Goal: Find specific page/section: Find specific page/section

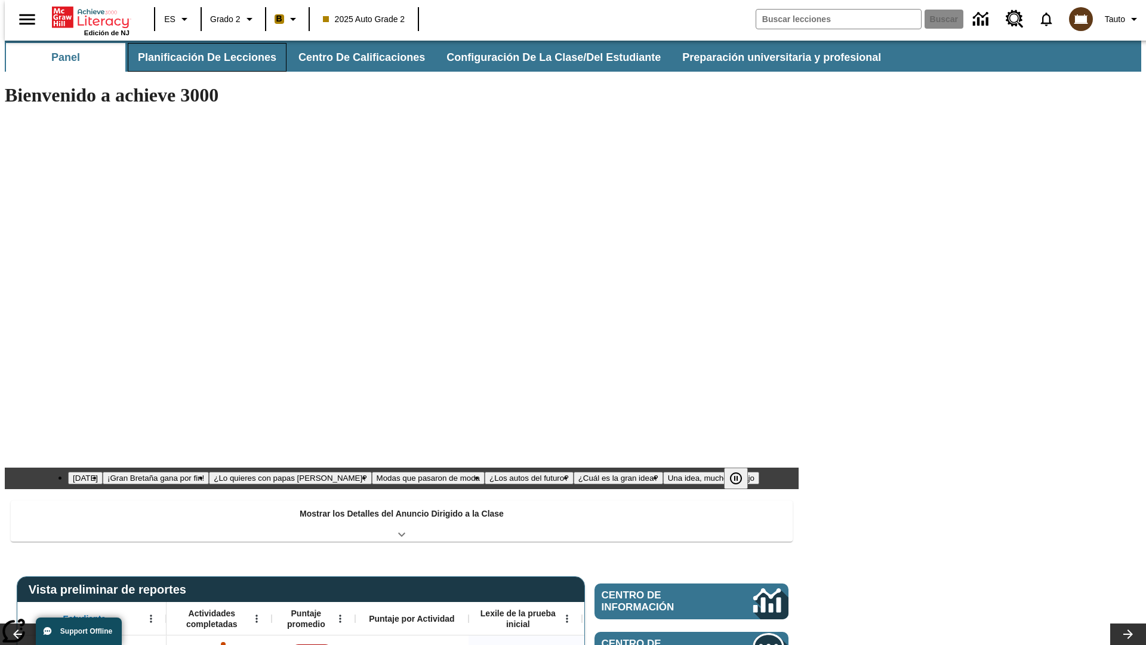
click at [200, 57] on button "Planificación de lecciones" at bounding box center [207, 57] width 159 height 29
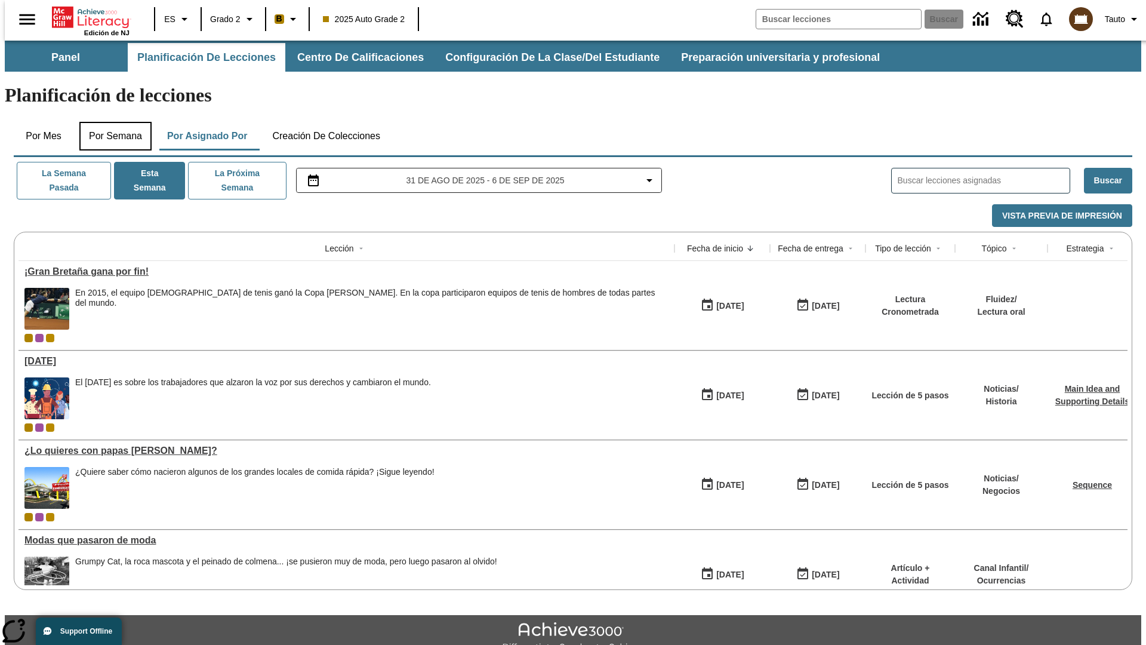
click at [112, 122] on button "Por semana" at bounding box center [115, 136] width 72 height 29
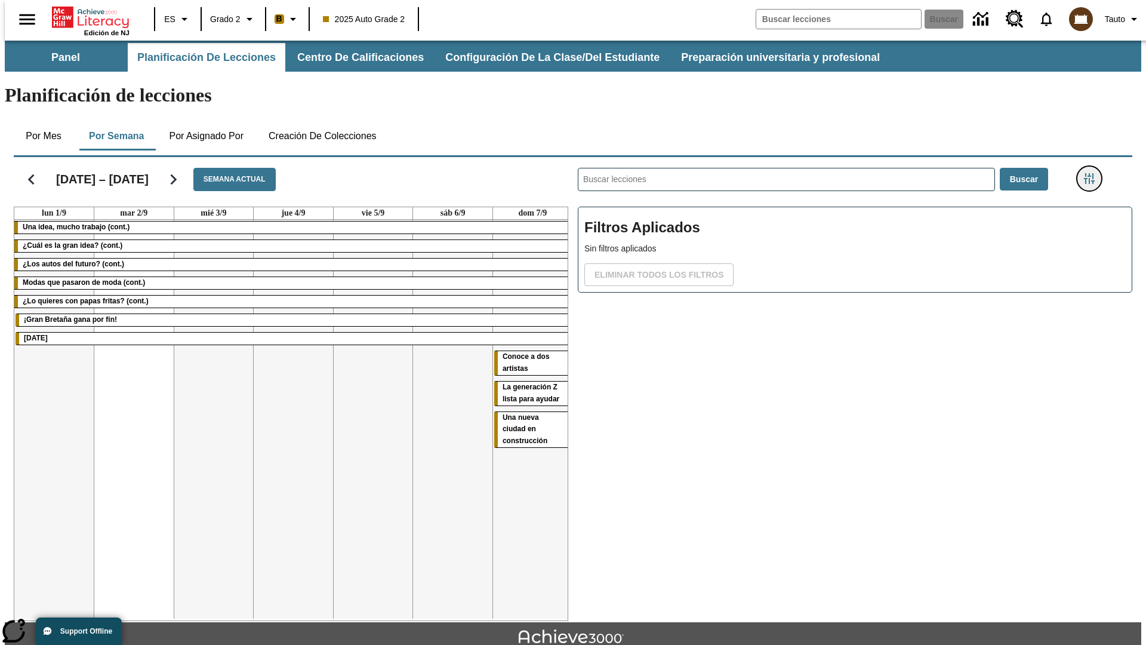
click at [1093, 173] on icon "Menú lateral de filtros" at bounding box center [1089, 178] width 11 height 11
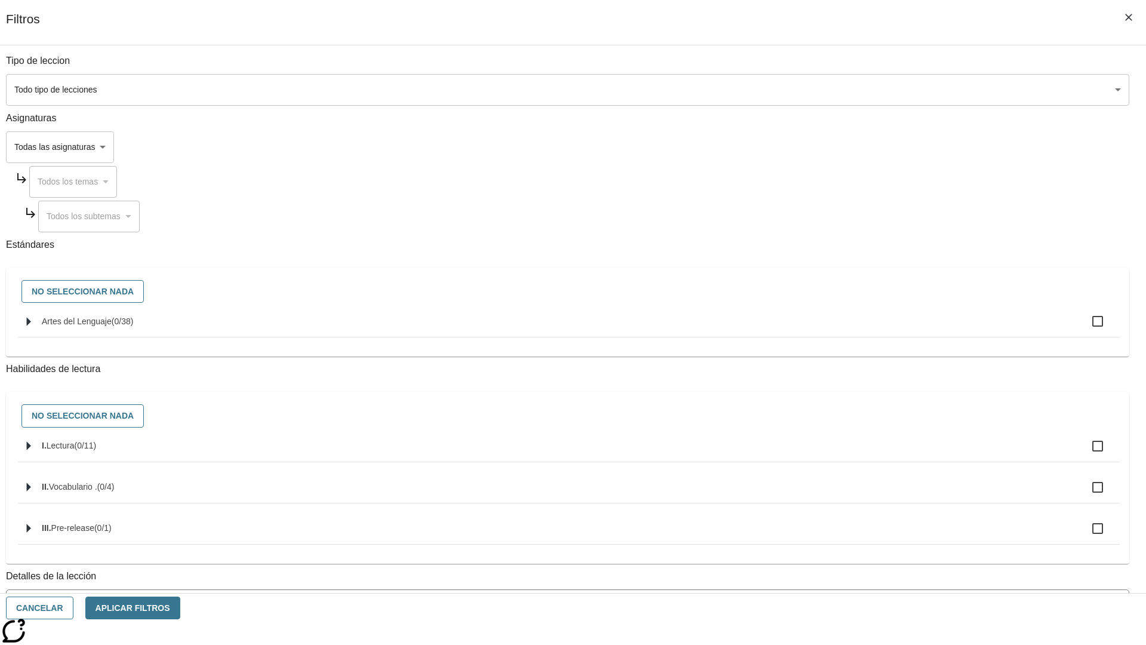
click at [860, 539] on body "Saltar al contenido principal Edición de NJ ES Grado 2 B 2025 Auto Grade 2 Busc…" at bounding box center [573, 370] width 1137 height 659
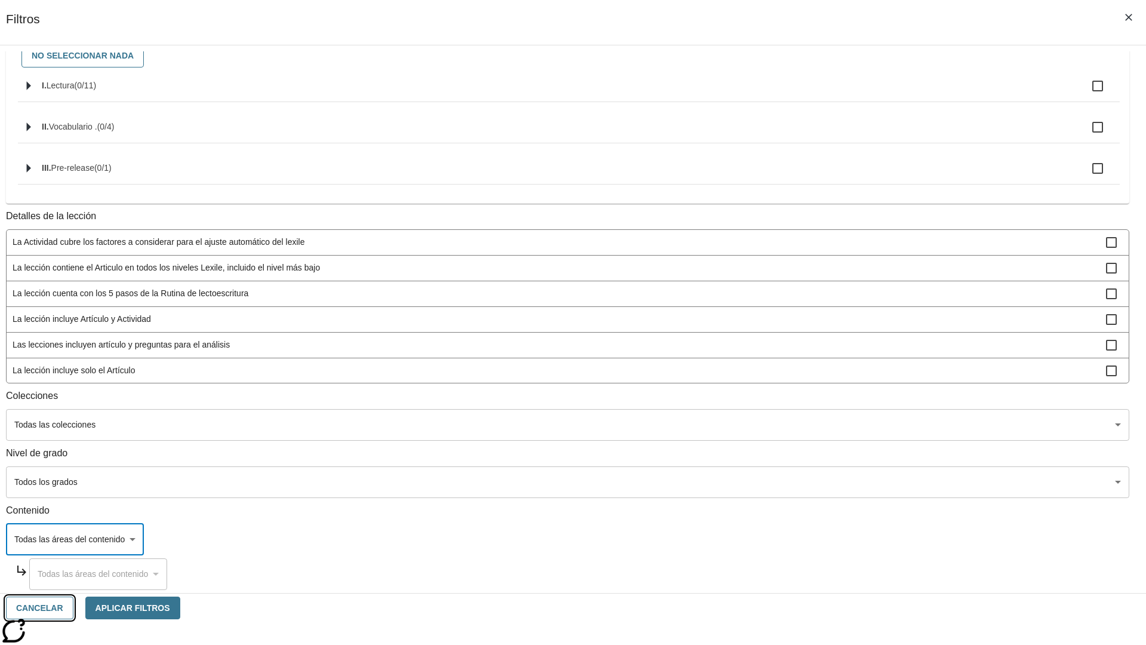
click at [73, 608] on button "Cancelar" at bounding box center [39, 608] width 67 height 23
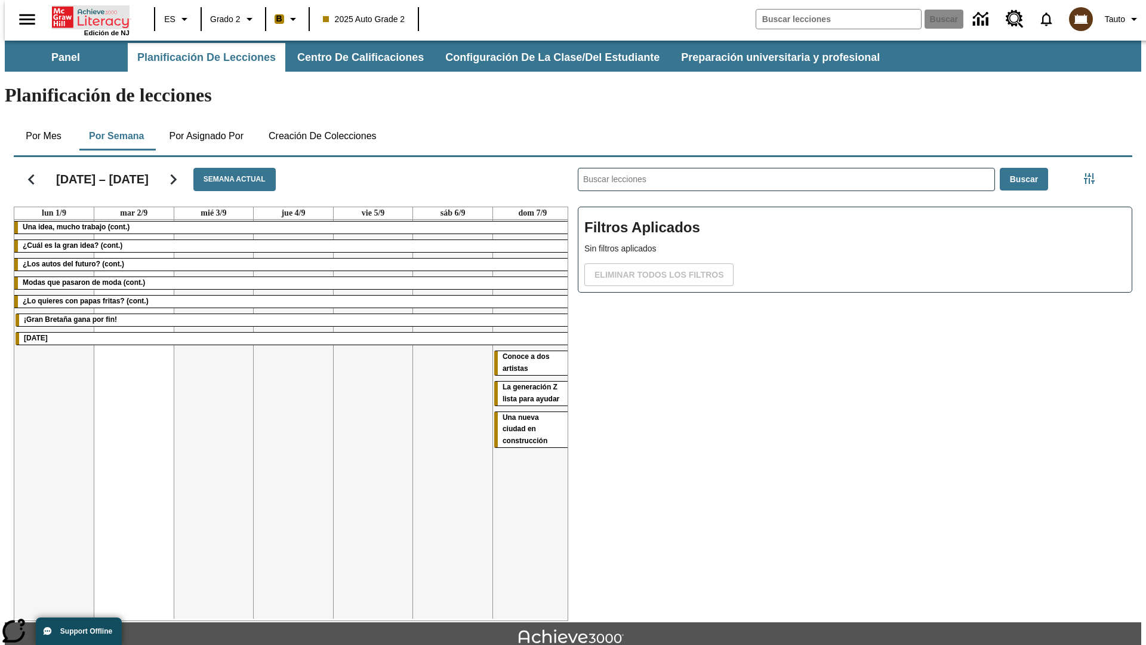
click at [86, 16] on icon "Portada" at bounding box center [91, 17] width 79 height 24
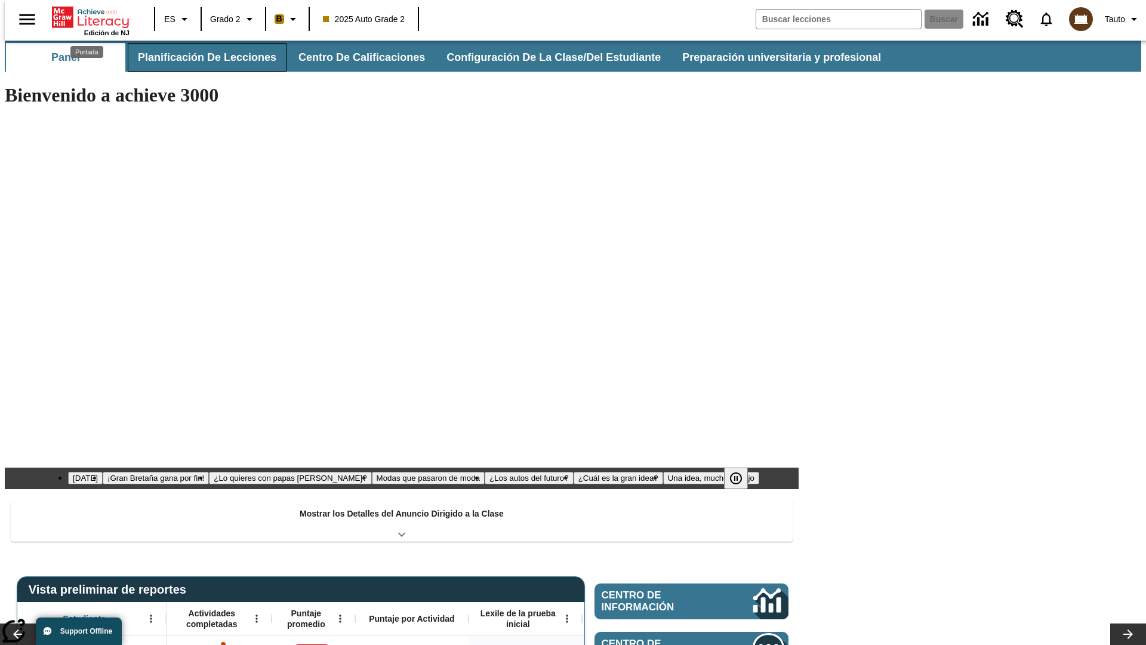
click at [200, 57] on button "Planificación de lecciones" at bounding box center [207, 57] width 159 height 29
